Goal: Task Accomplishment & Management: Manage account settings

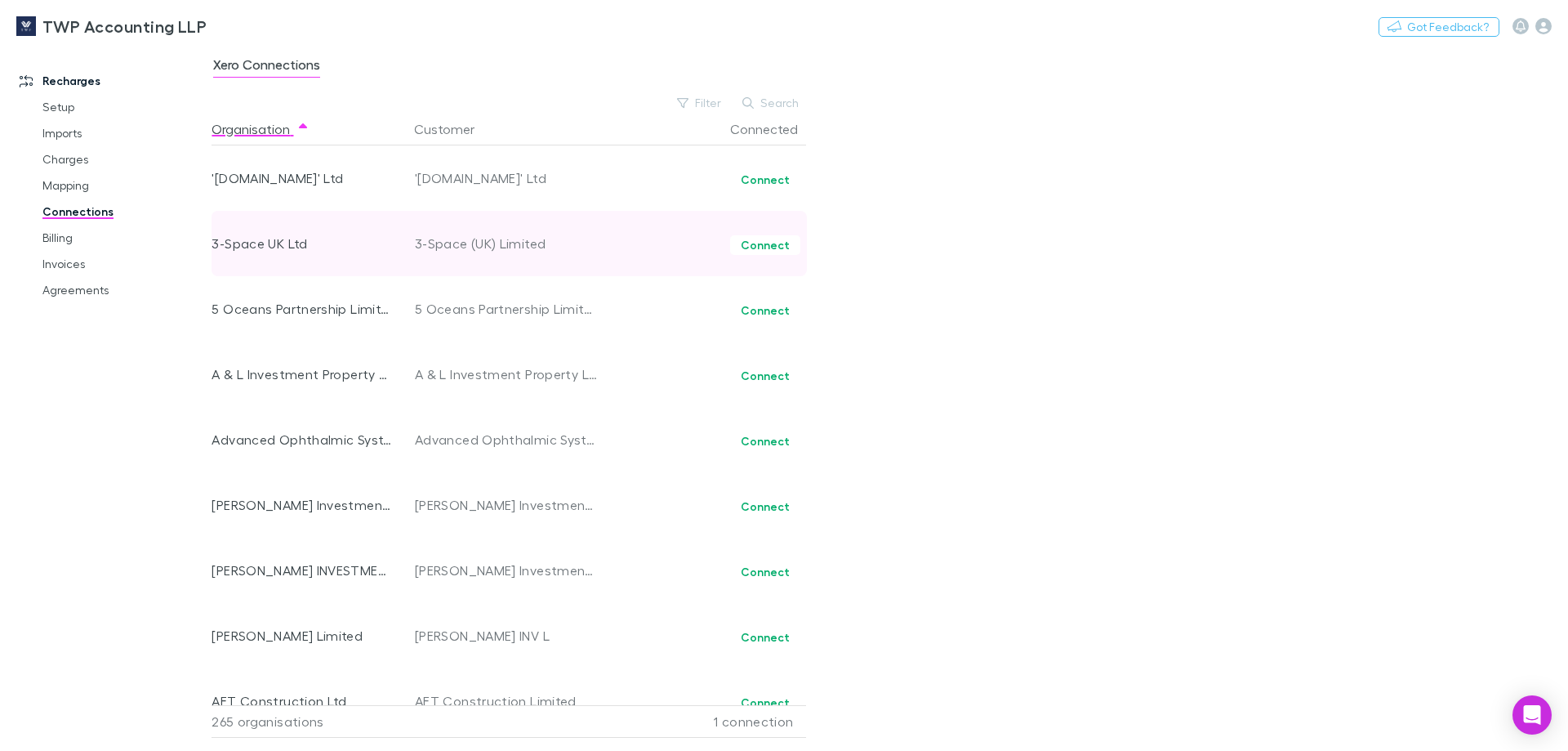
click at [235, 252] on div "3-Space UK Ltd" at bounding box center [301, 243] width 181 height 65
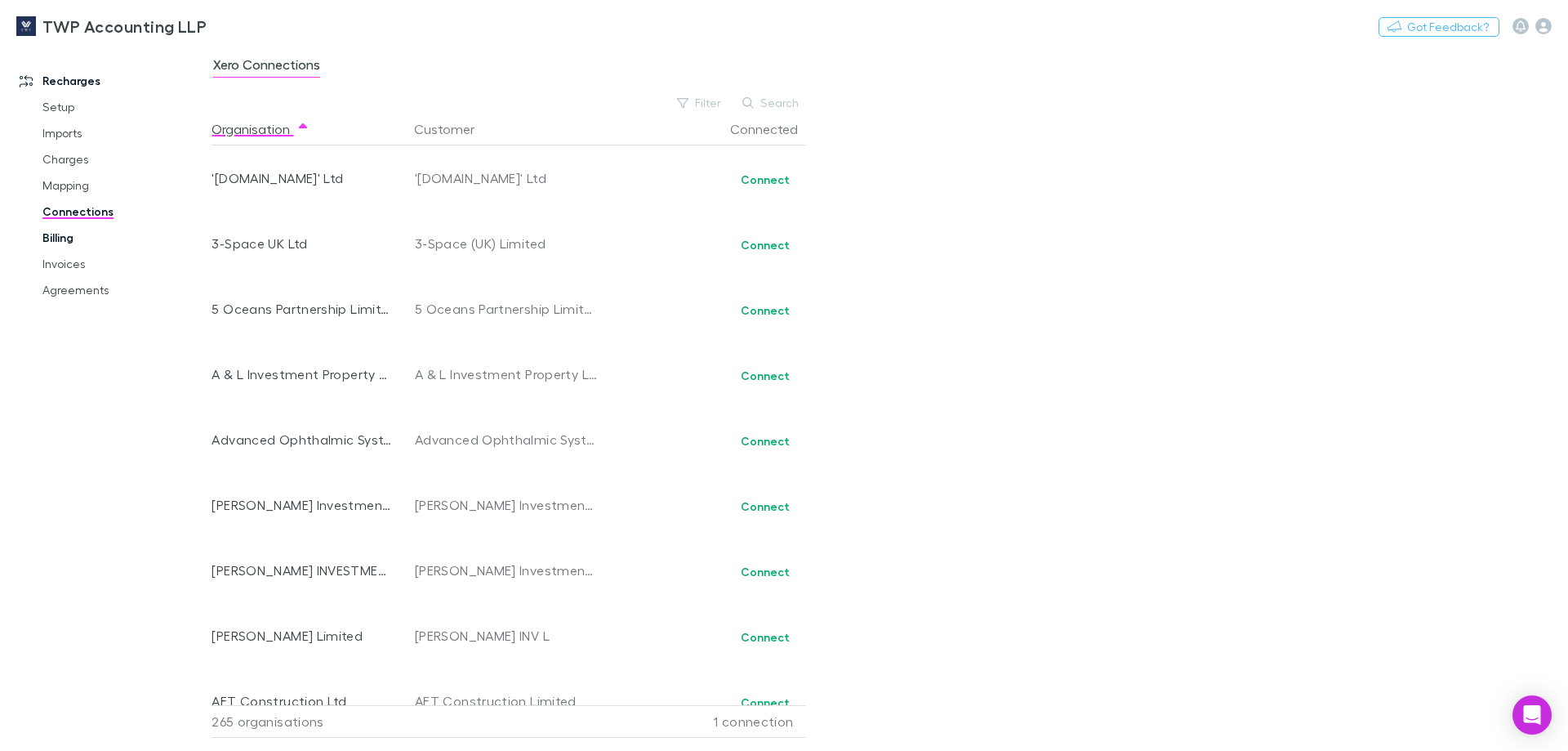
click at [64, 235] on link "Billing" at bounding box center [123, 237] width 194 height 26
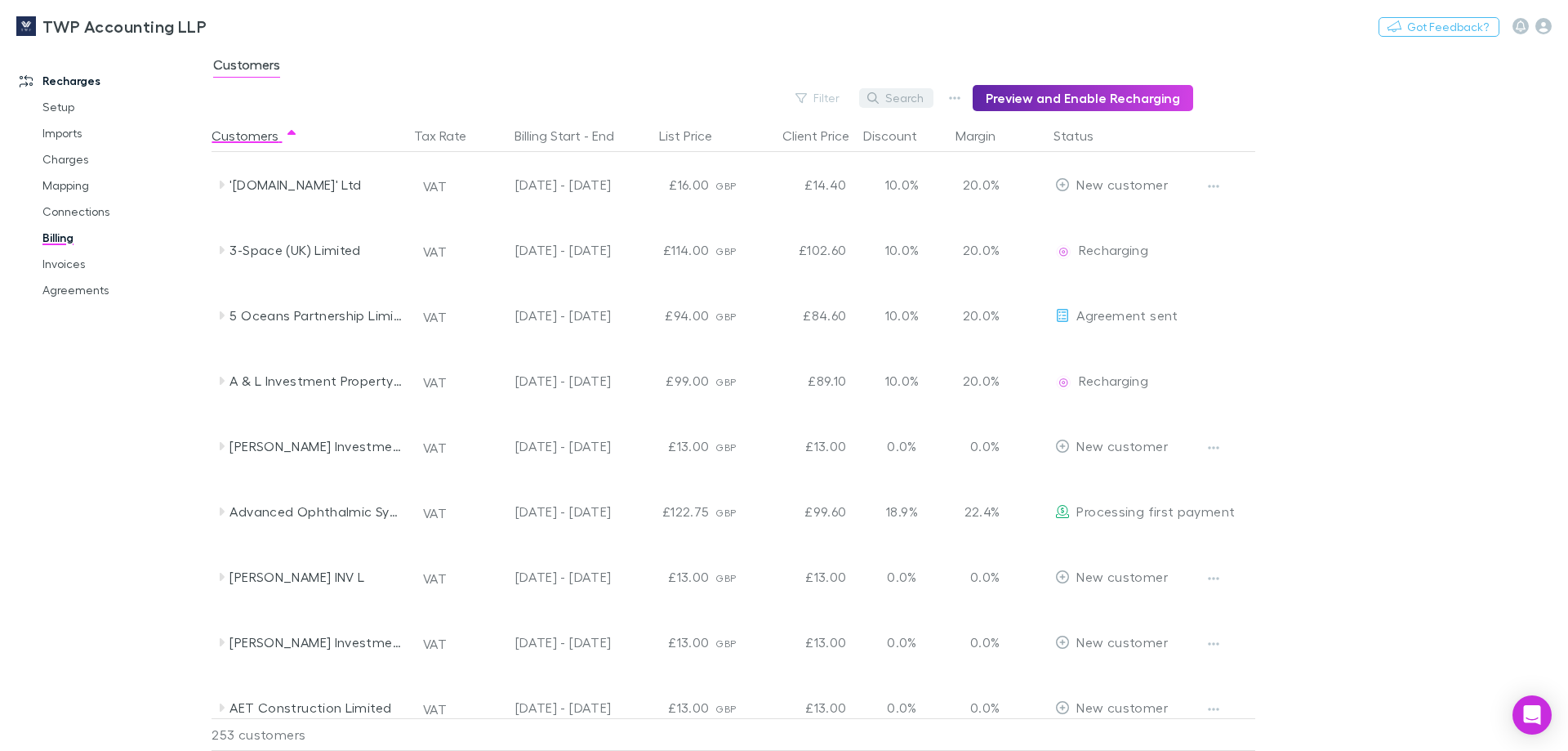
click at [902, 93] on button "Search" at bounding box center [896, 98] width 74 height 20
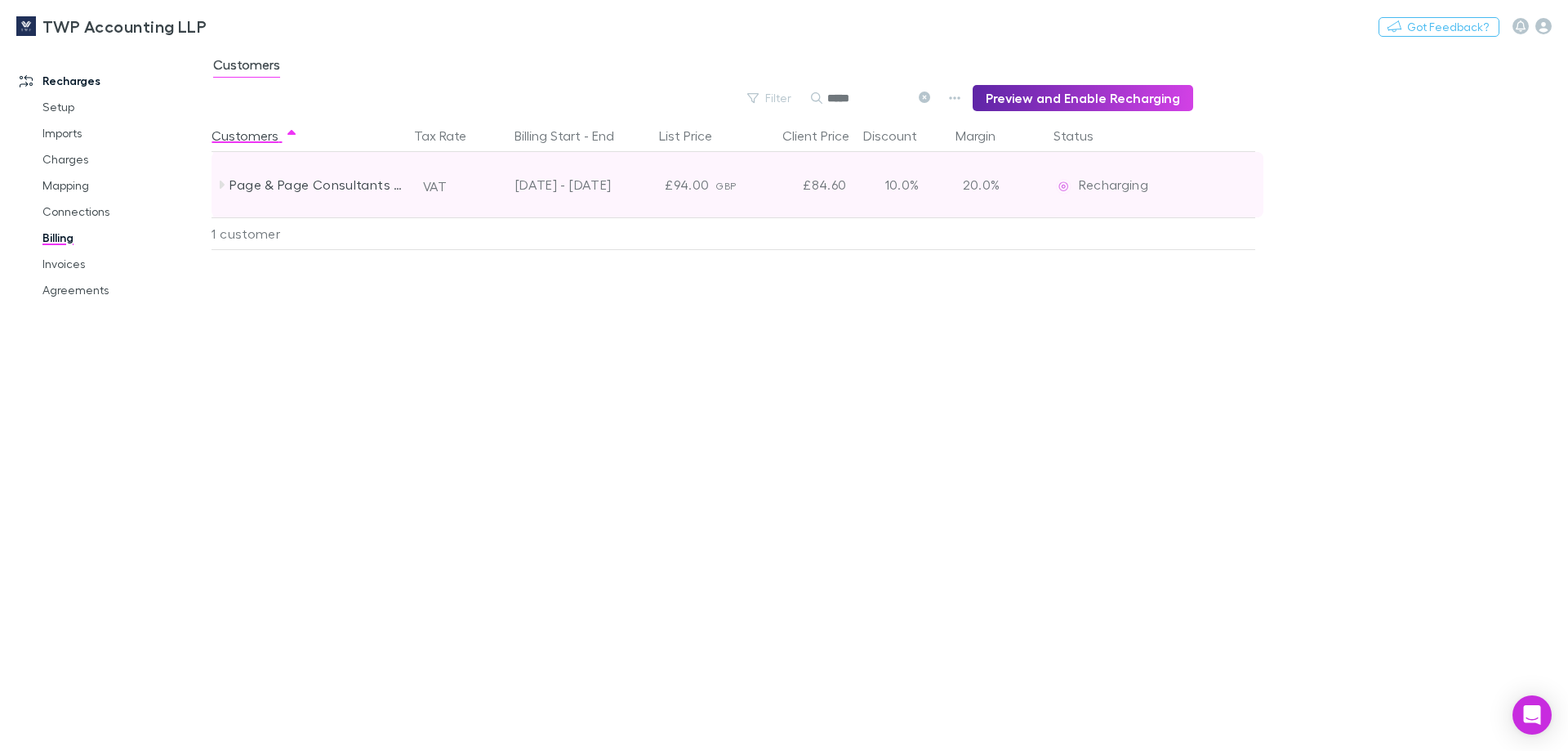
type input "****"
click at [224, 183] on icon at bounding box center [222, 184] width 13 height 13
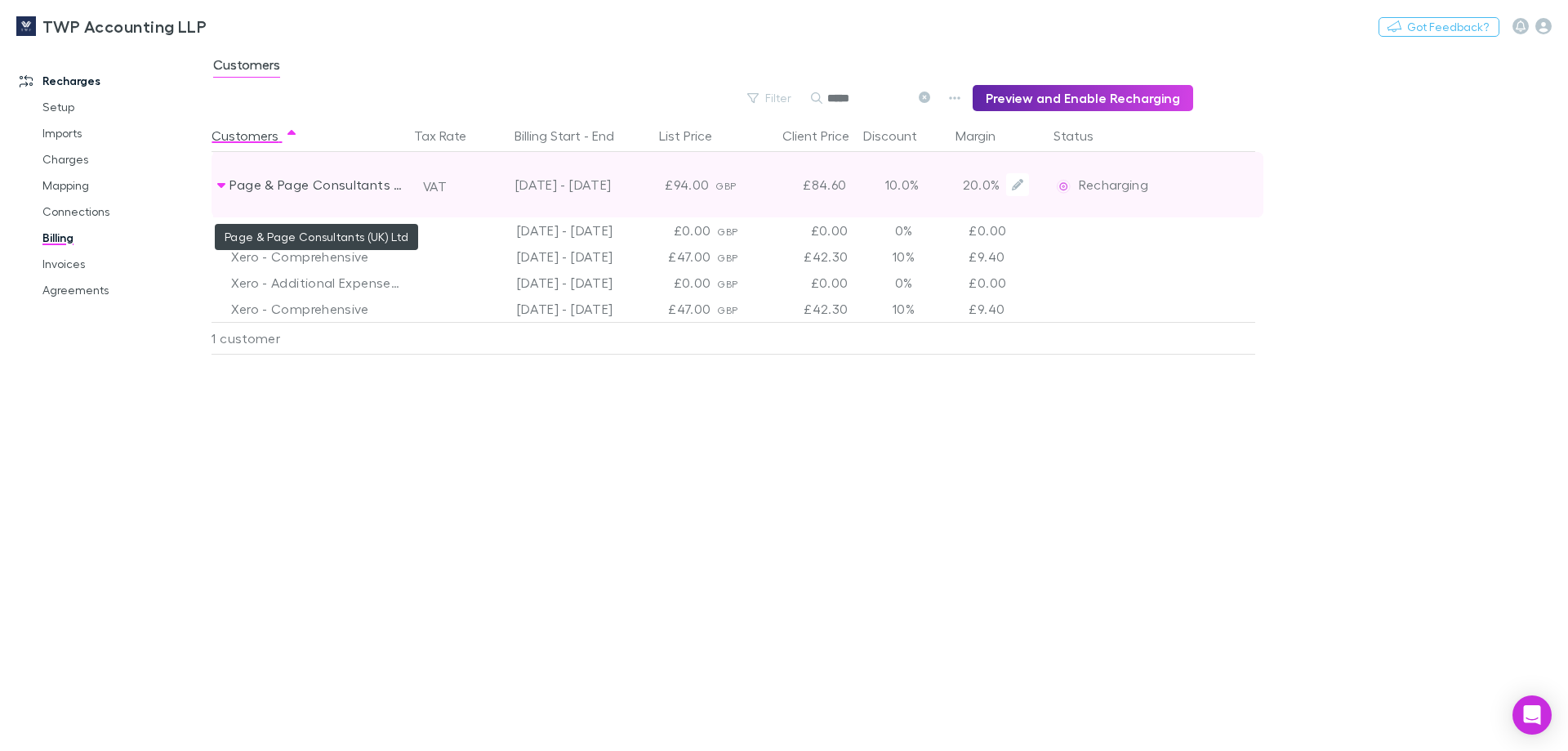
click at [317, 180] on div "Page & Page Consultants (UK) Ltd" at bounding box center [316, 184] width 173 height 65
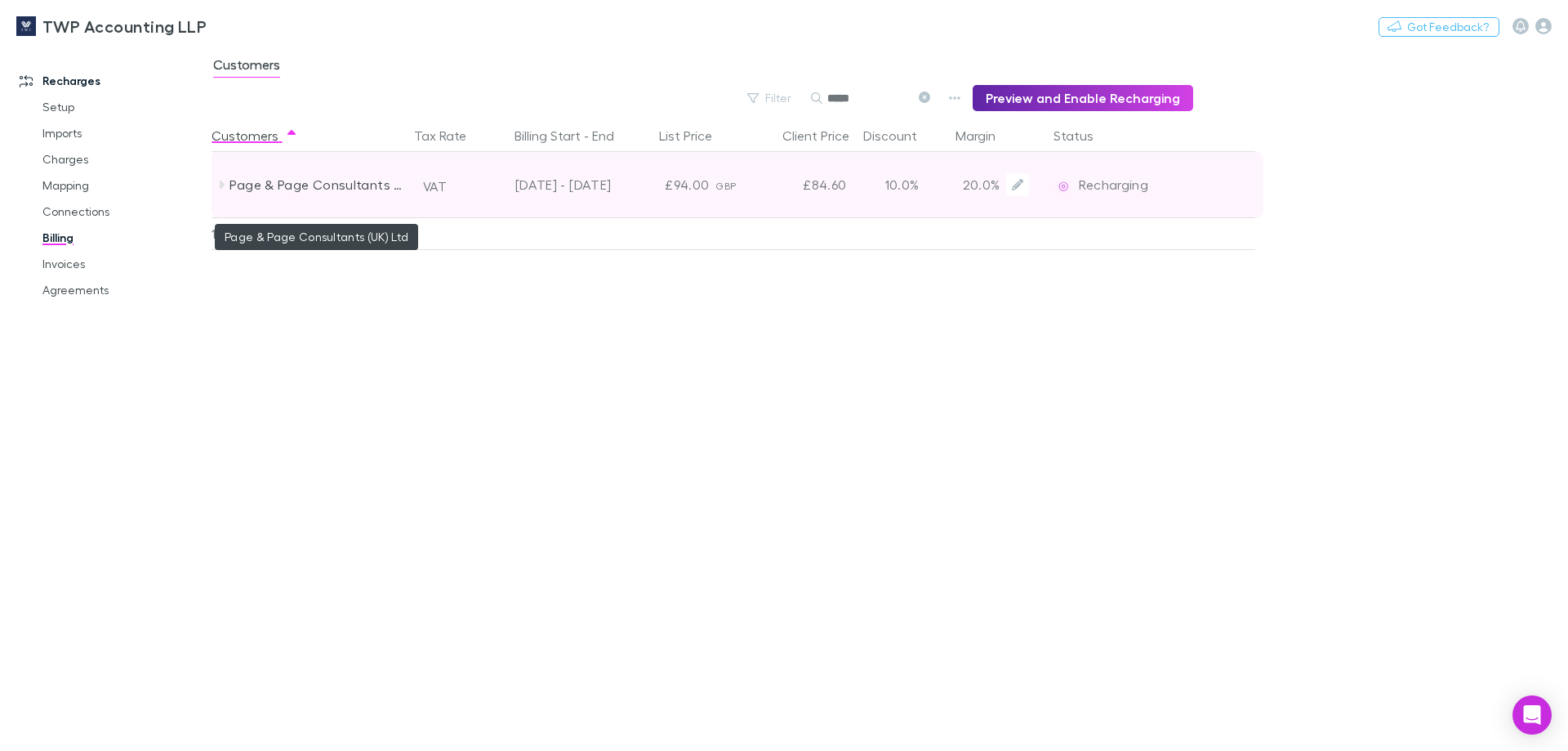
click at [317, 180] on div "Page & Page Consultants (UK) Ltd" at bounding box center [316, 184] width 173 height 65
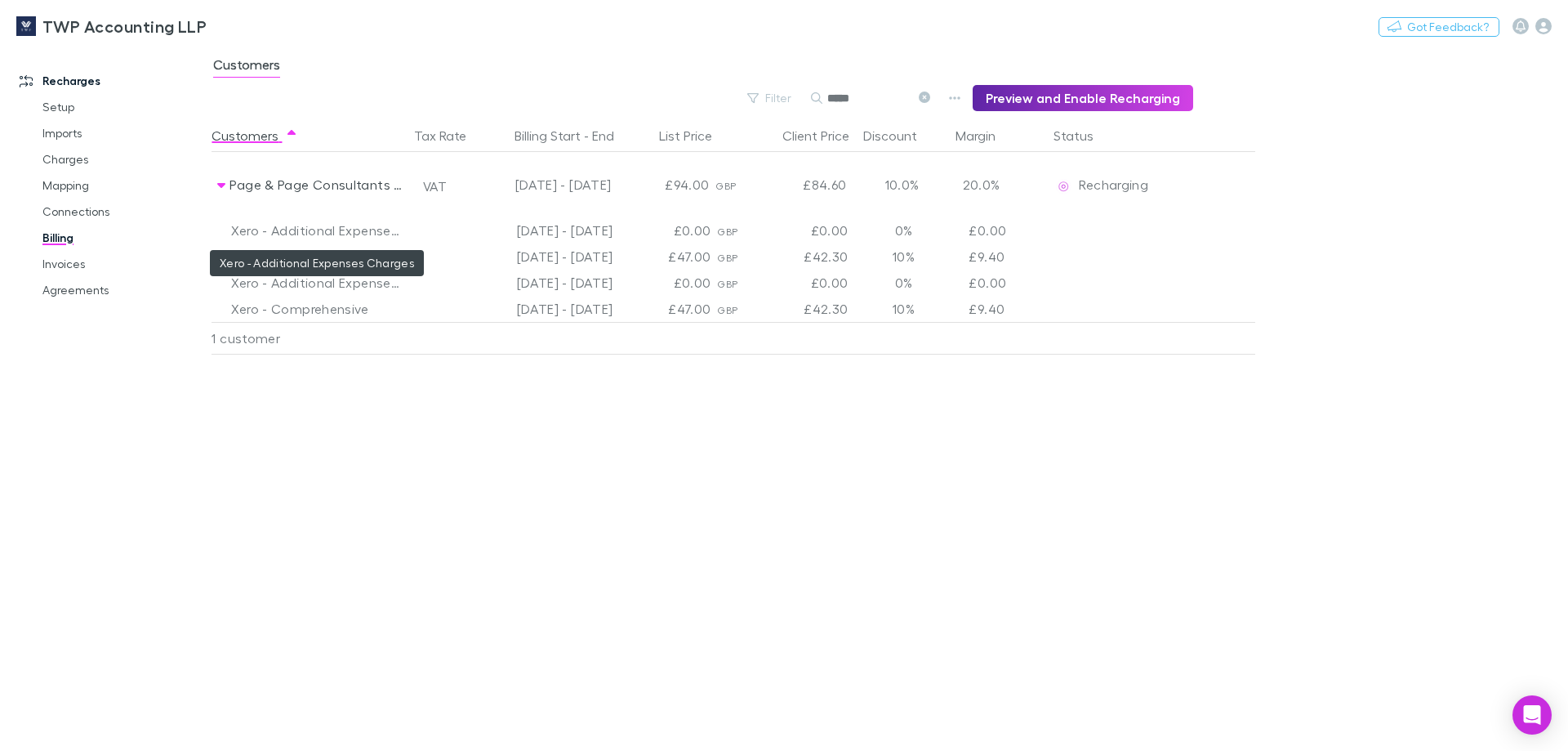
click at [319, 229] on div "Xero - Additional Expenses Charges" at bounding box center [316, 230] width 170 height 26
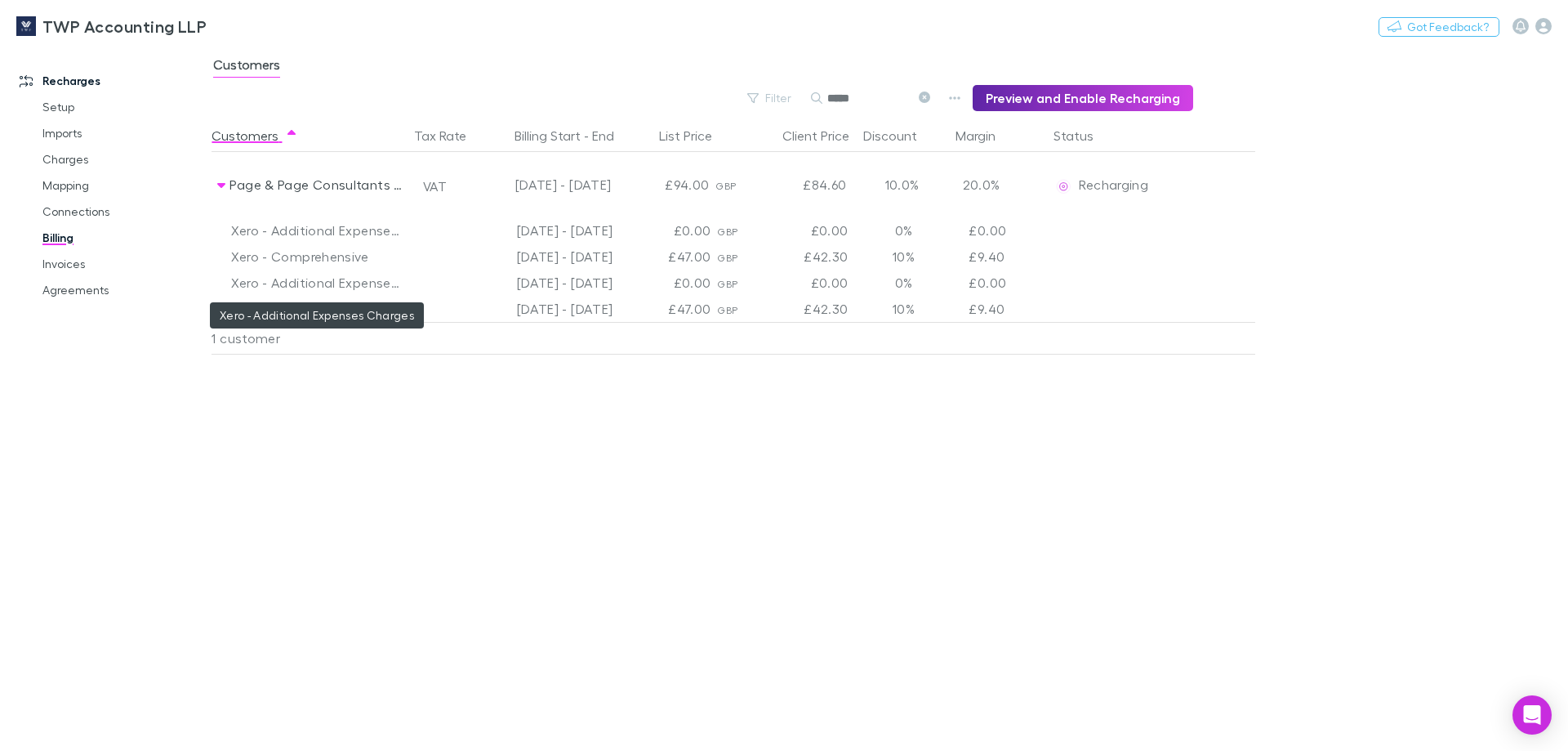
click at [308, 287] on div "Xero - Additional Expenses Charges" at bounding box center [316, 282] width 170 height 26
